Goal: Task Accomplishment & Management: Use online tool/utility

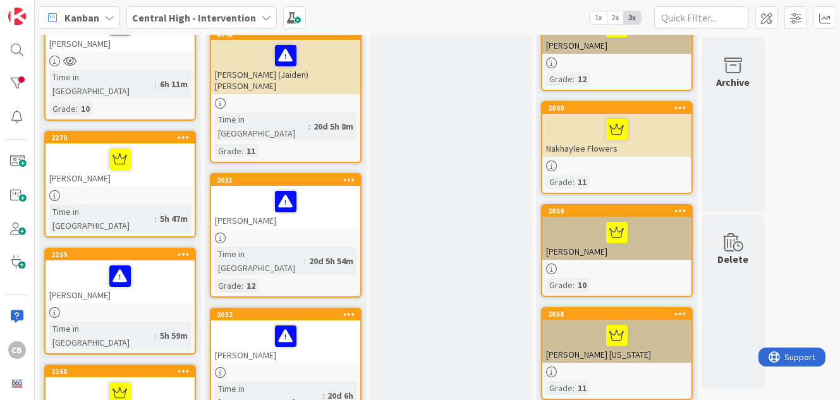
scroll to position [267, 0]
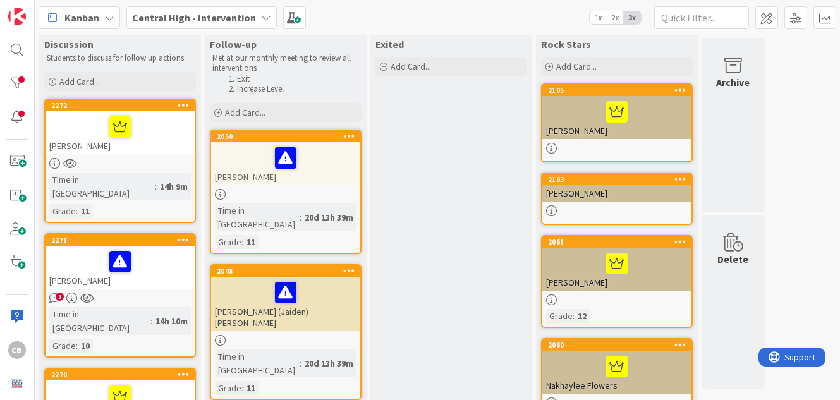
scroll to position [26, 0]
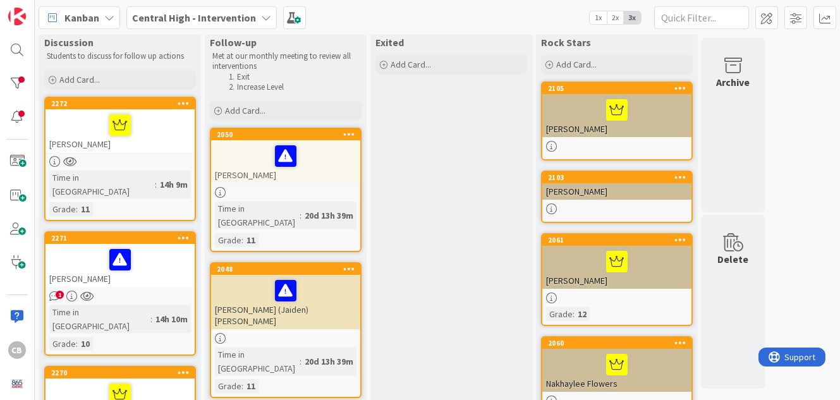
click at [59, 291] on span "1" at bounding box center [60, 295] width 8 height 8
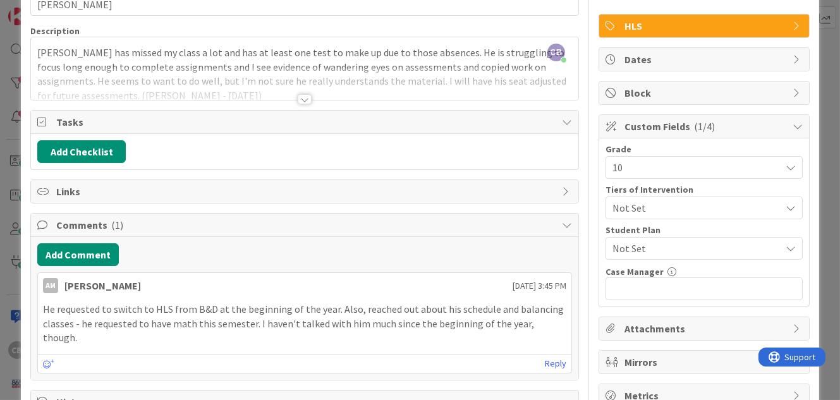
scroll to position [71, 0]
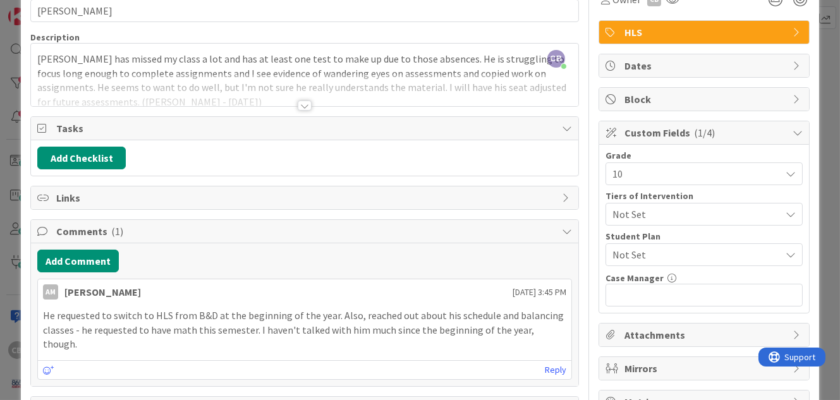
click at [300, 101] on div at bounding box center [305, 105] width 14 height 10
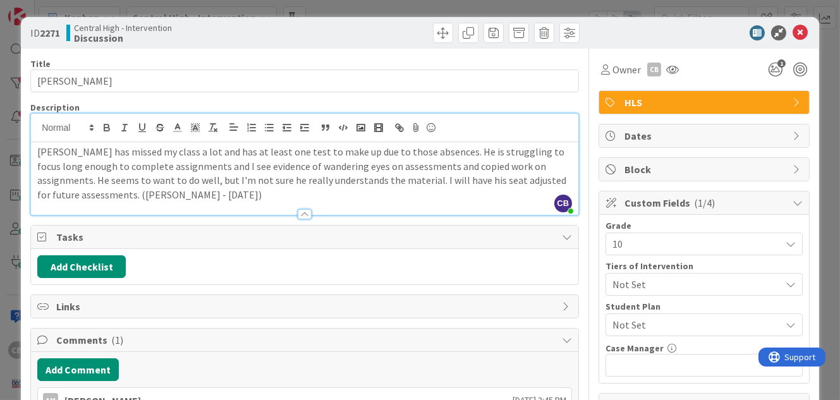
scroll to position [0, 0]
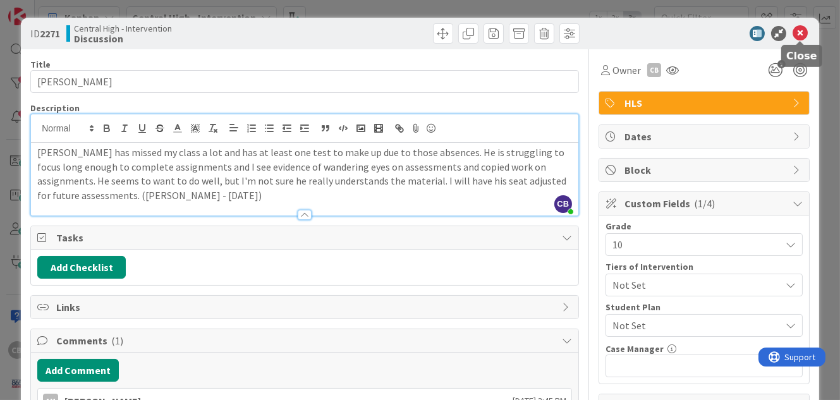
click at [801, 34] on icon at bounding box center [799, 33] width 15 height 15
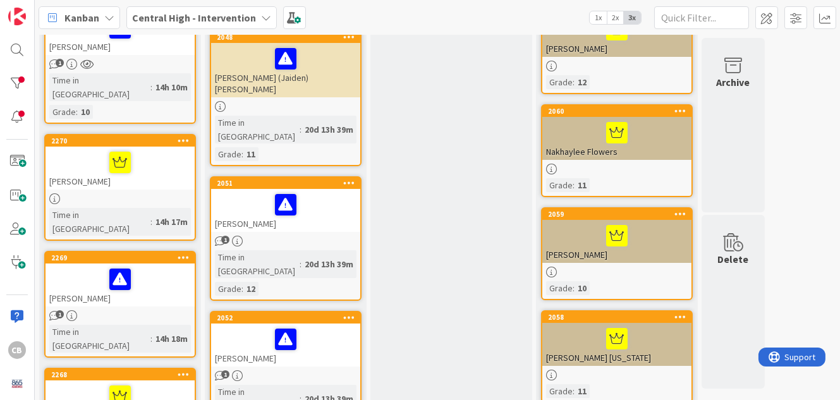
scroll to position [272, 0]
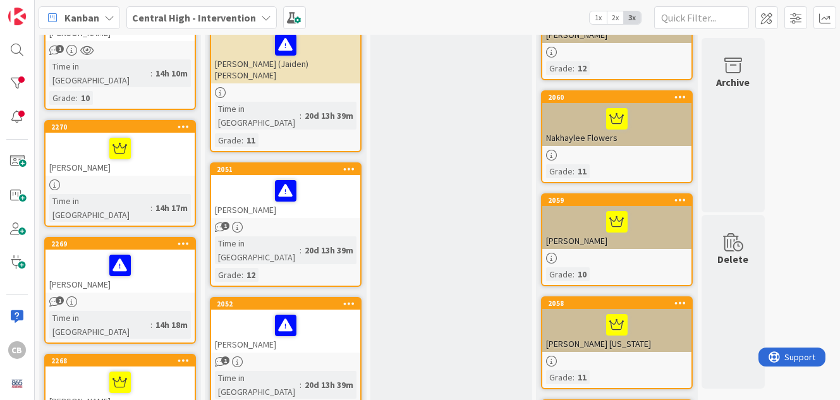
click at [59, 296] on span "1" at bounding box center [60, 300] width 8 height 8
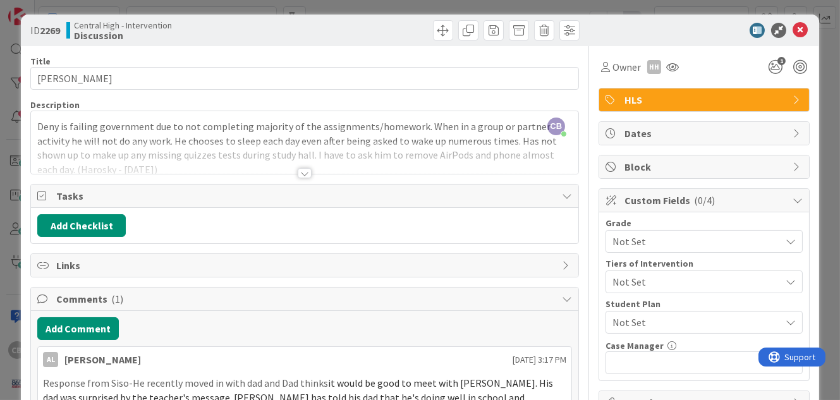
scroll to position [1, 0]
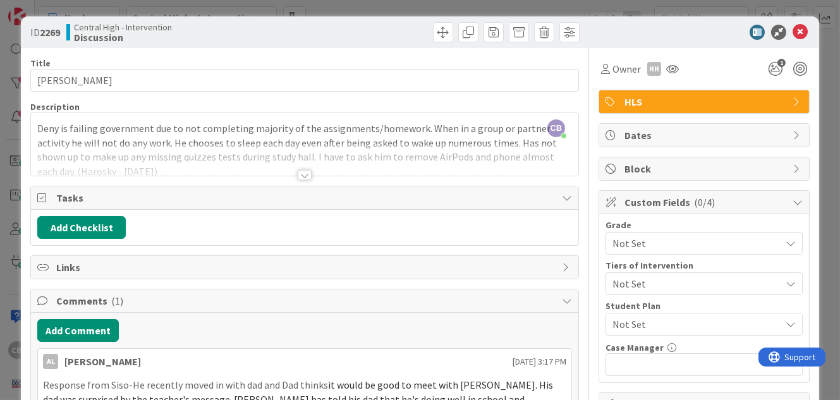
click at [302, 172] on div at bounding box center [305, 175] width 14 height 10
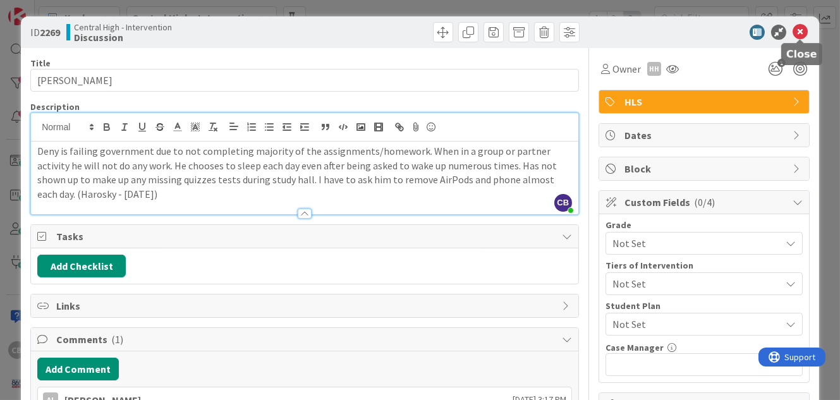
click at [798, 28] on icon at bounding box center [799, 32] width 15 height 15
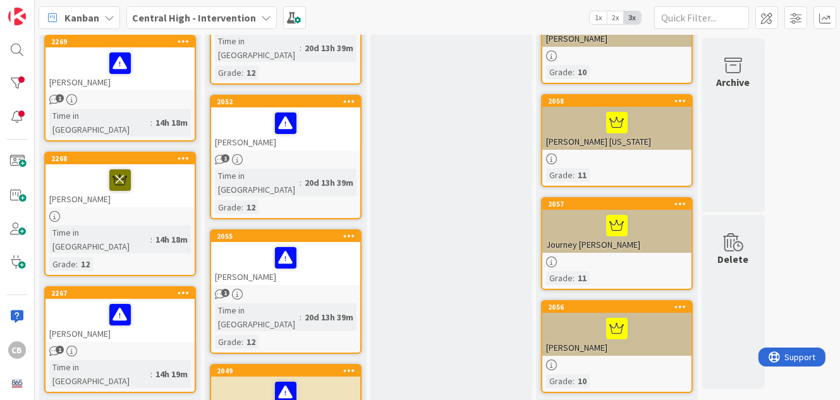
scroll to position [476, 0]
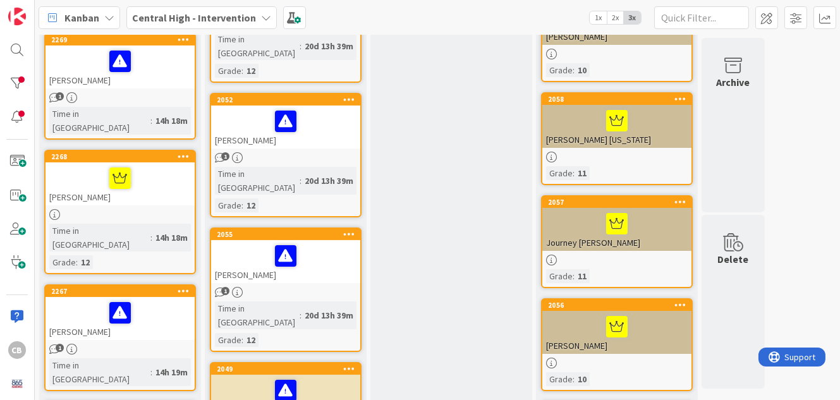
click at [54, 344] on icon "1" at bounding box center [54, 349] width 11 height 11
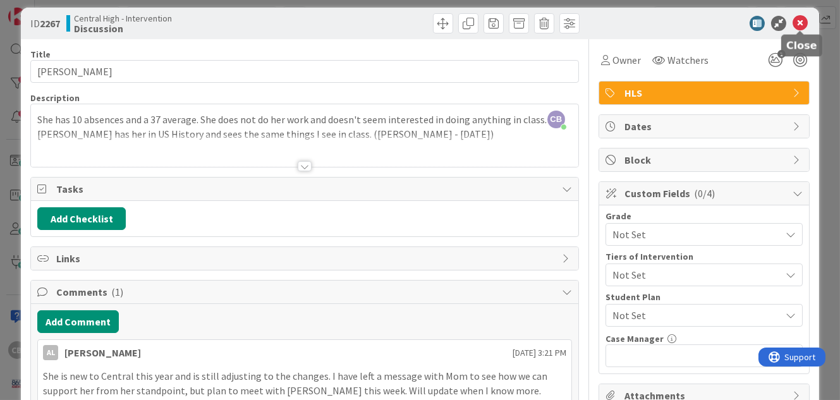
click at [798, 21] on icon at bounding box center [799, 23] width 15 height 15
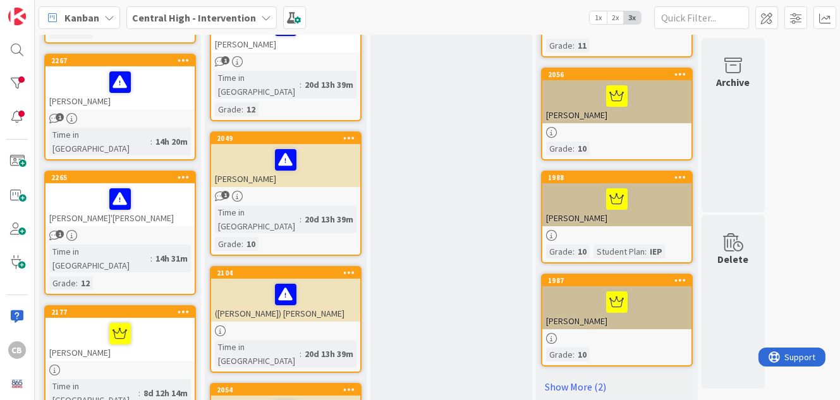
click at [55, 230] on icon "1" at bounding box center [54, 235] width 11 height 11
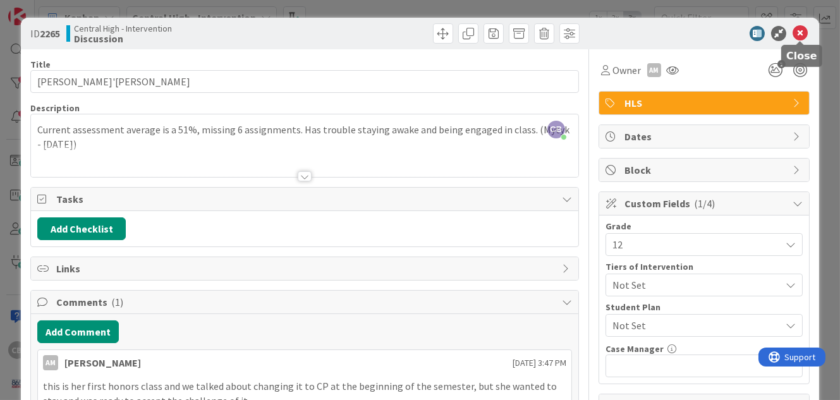
click at [800, 32] on icon at bounding box center [799, 33] width 15 height 15
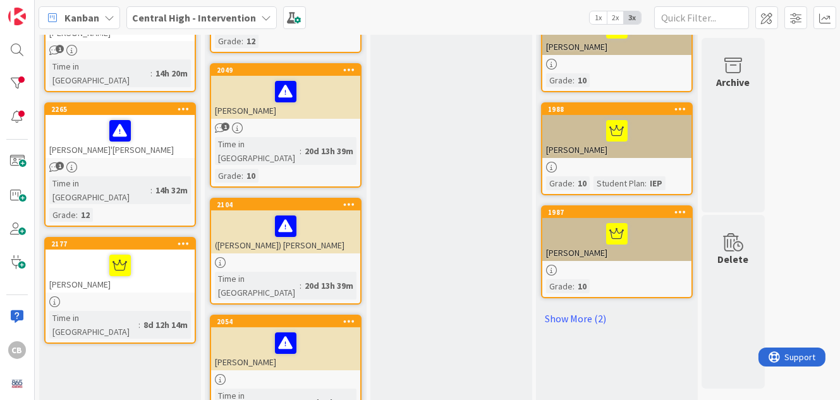
scroll to position [783, 0]
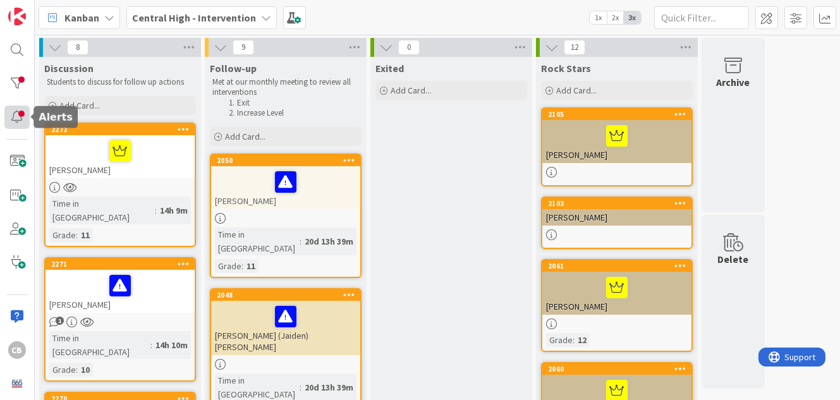
click at [21, 118] on div at bounding box center [16, 116] width 25 height 23
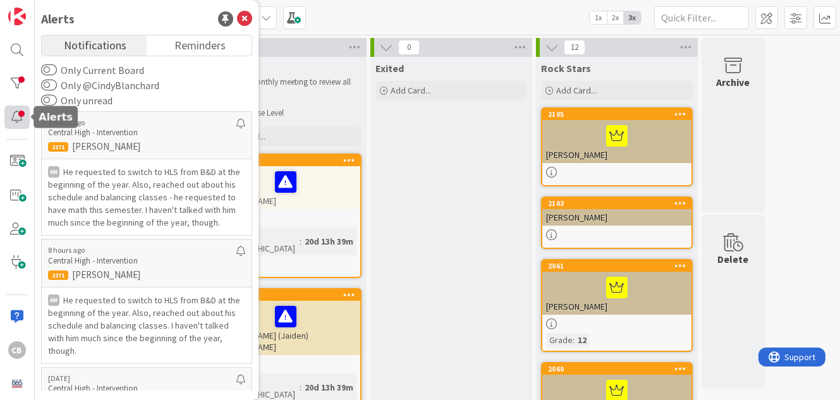
click at [21, 118] on div at bounding box center [16, 116] width 25 height 23
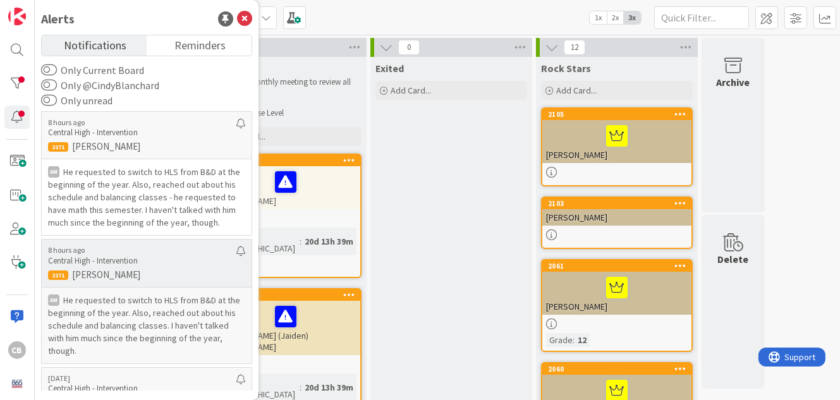
scroll to position [49, 0]
